Goal: Information Seeking & Learning: Learn about a topic

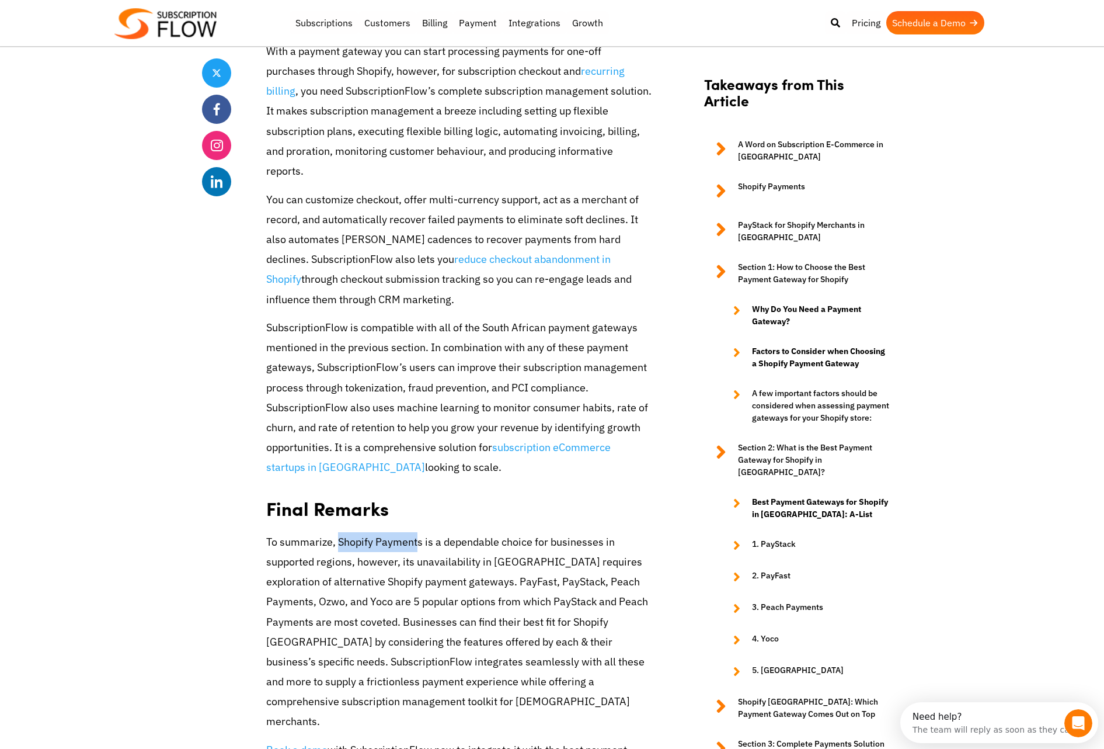
drag, startPoint x: 336, startPoint y: 364, endPoint x: 419, endPoint y: 363, distance: 82.3
click at [419, 532] on p "To summarize, Shopify Payments is a dependable choice for businesses in support…" at bounding box center [458, 632] width 385 height 200
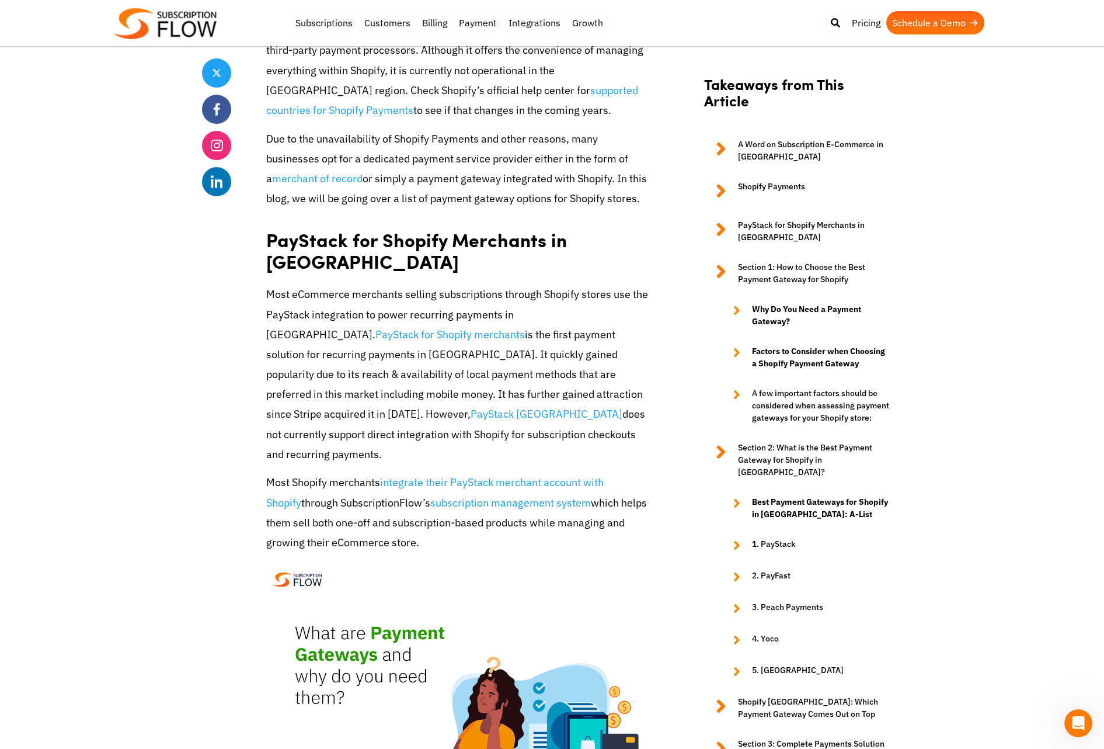
scroll to position [1070, 0]
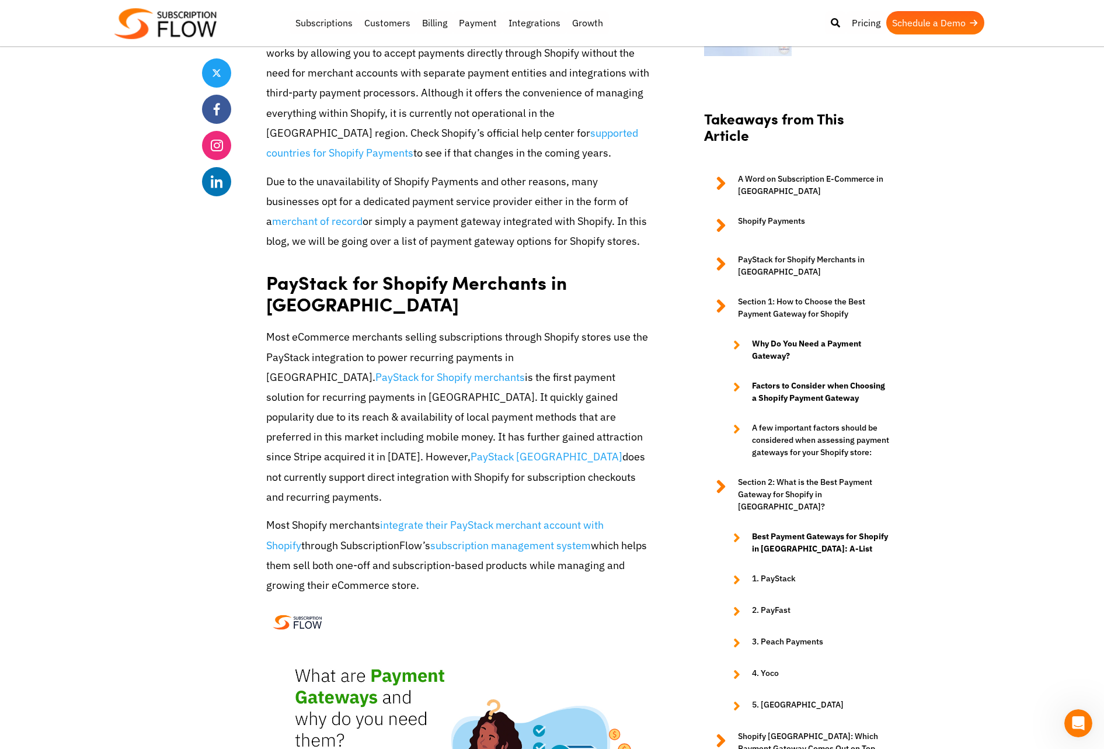
click at [278, 327] on p "Most eCommerce merchants selling subscriptions through Shopify stores use the P…" at bounding box center [458, 417] width 385 height 180
click at [279, 327] on p "Most eCommerce merchants selling subscriptions through Shopify stores use the P…" at bounding box center [458, 417] width 385 height 180
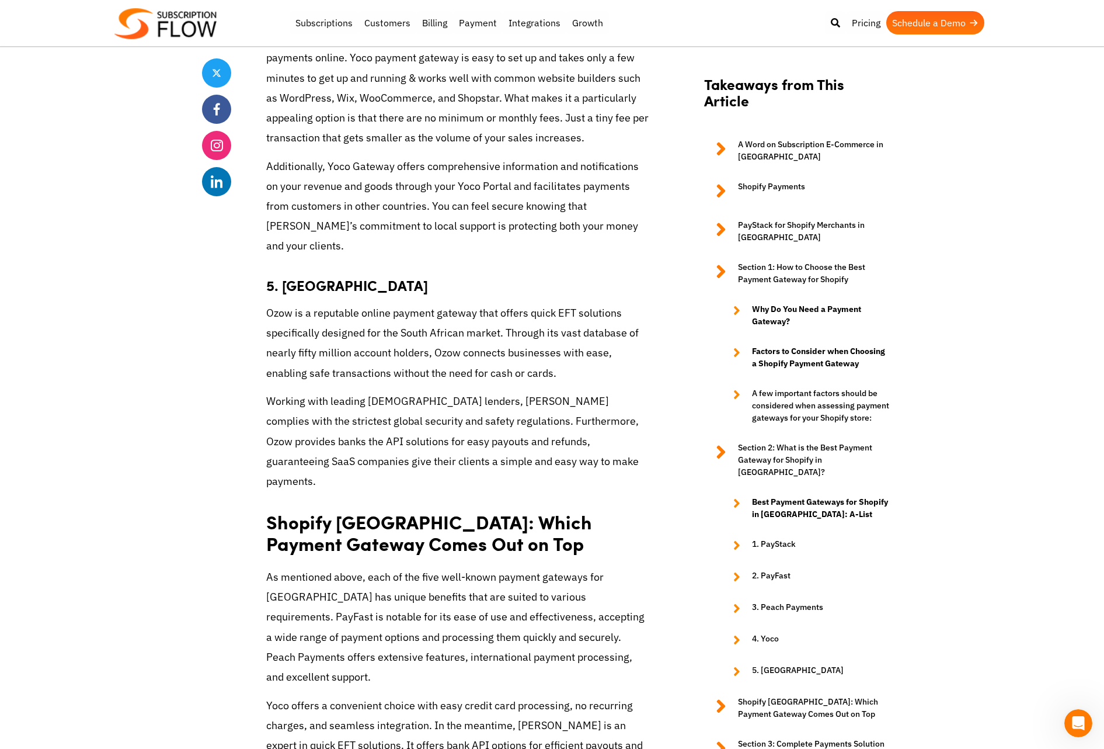
scroll to position [4282, 0]
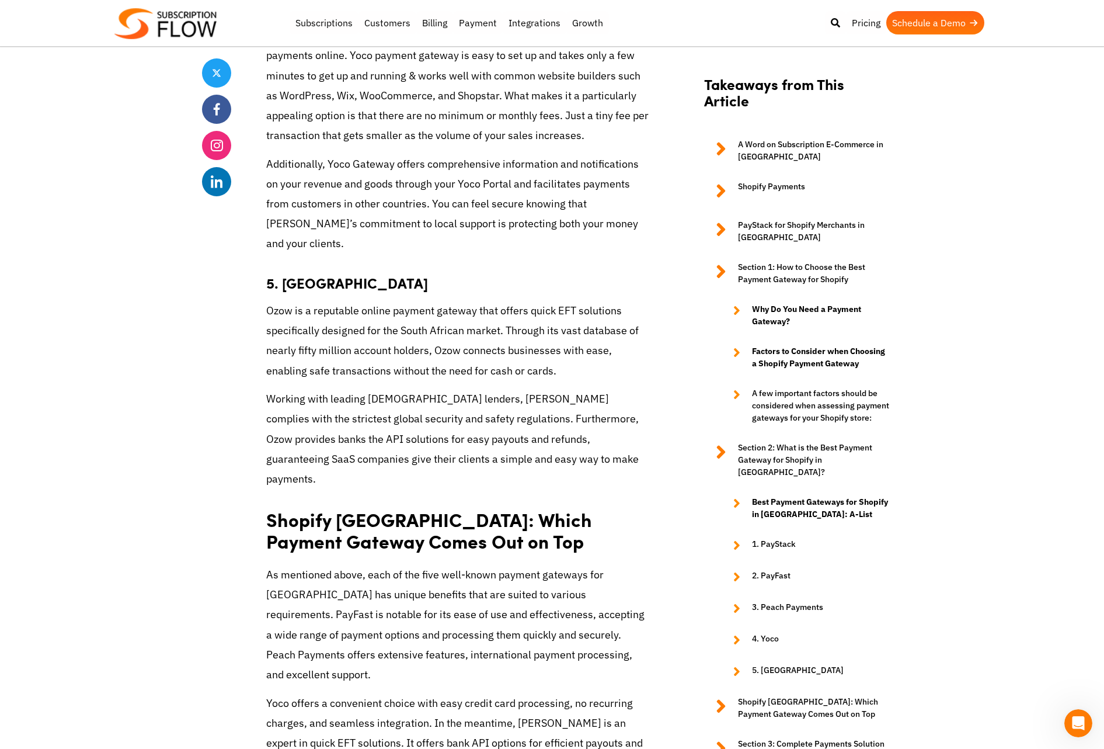
click at [440, 301] on p "Ozow is a reputable online payment gateway that offers quick EFT solutions spec…" at bounding box center [458, 341] width 385 height 80
copy p "Ozow"
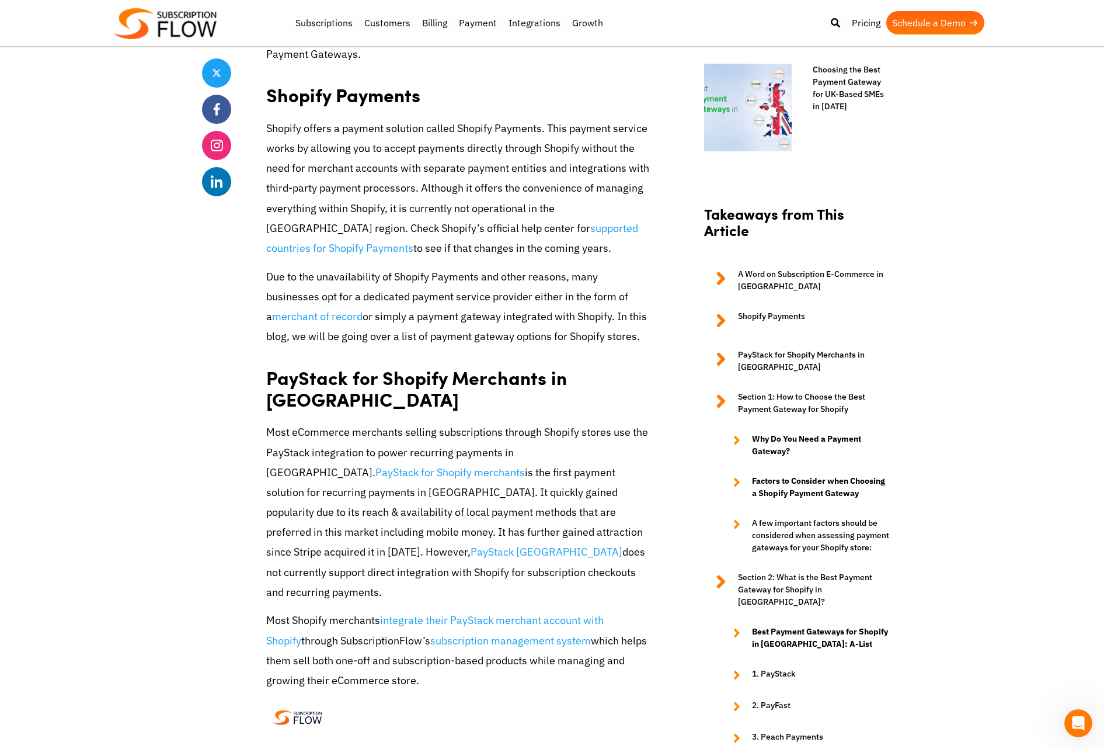
scroll to position [973, 0]
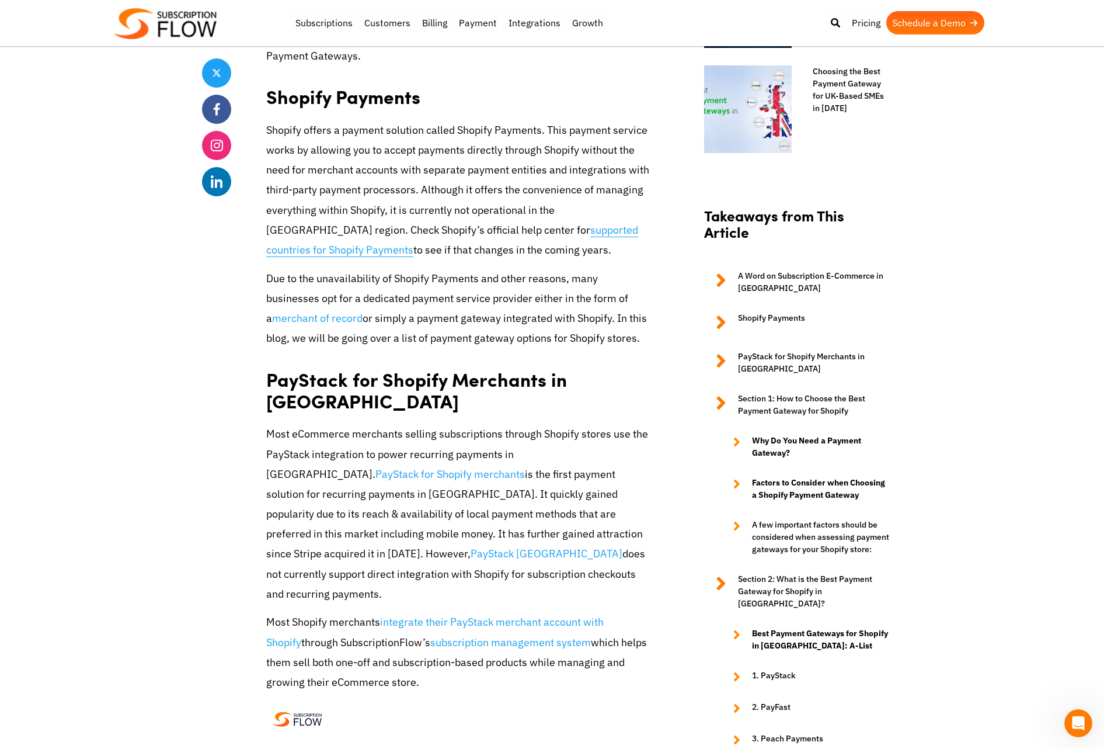
click at [557, 223] on link "supported countries for Shopify Payments" at bounding box center [452, 240] width 372 height 34
